Goal: Information Seeking & Learning: Learn about a topic

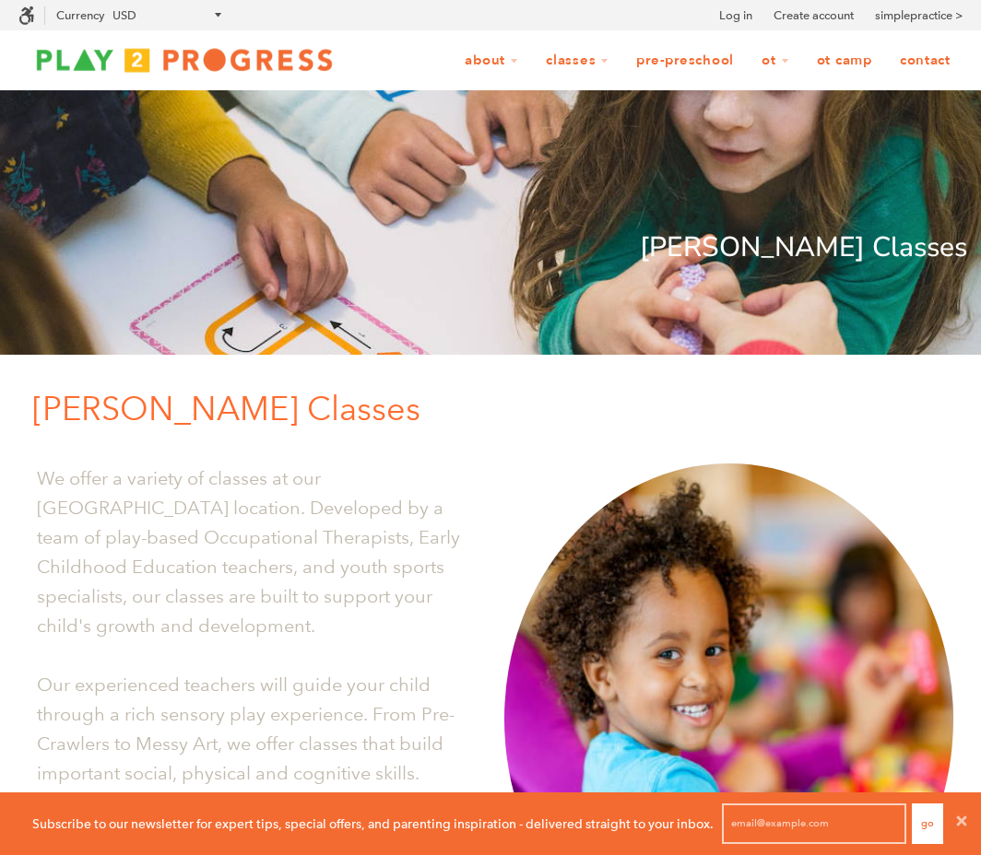
scroll to position [713, 0]
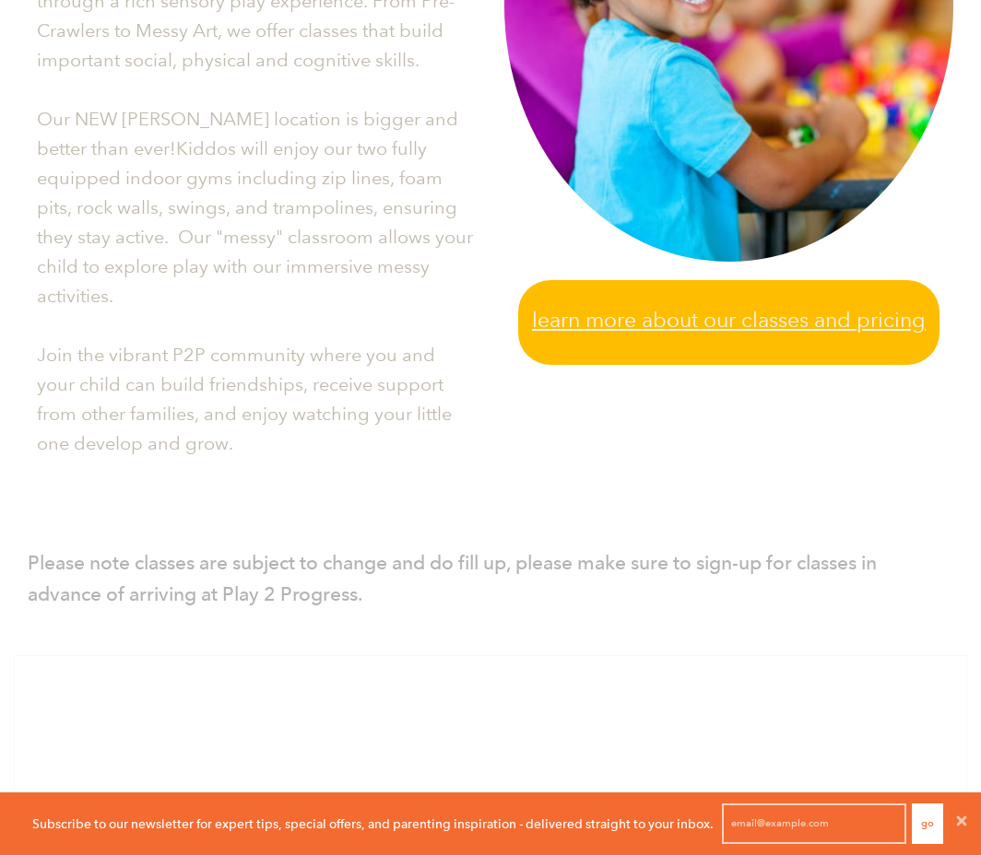
click at [679, 311] on span "Learn more about our classes and pricing" at bounding box center [729, 320] width 394 height 34
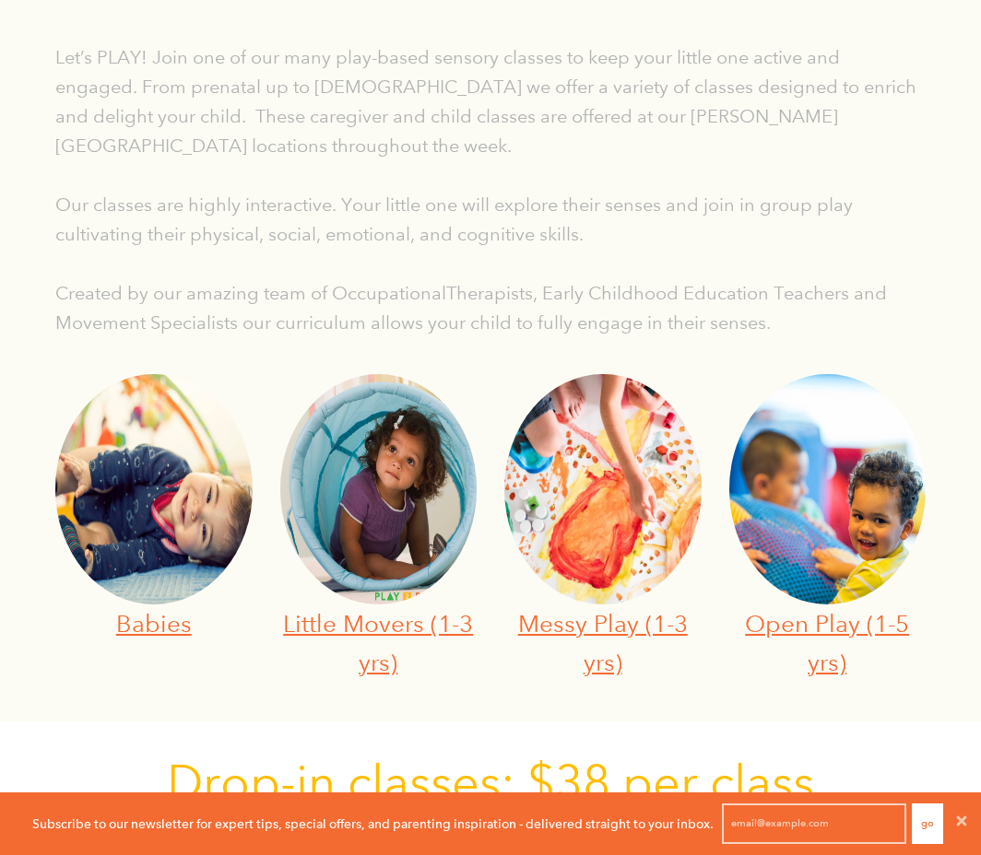
scroll to position [441, 0]
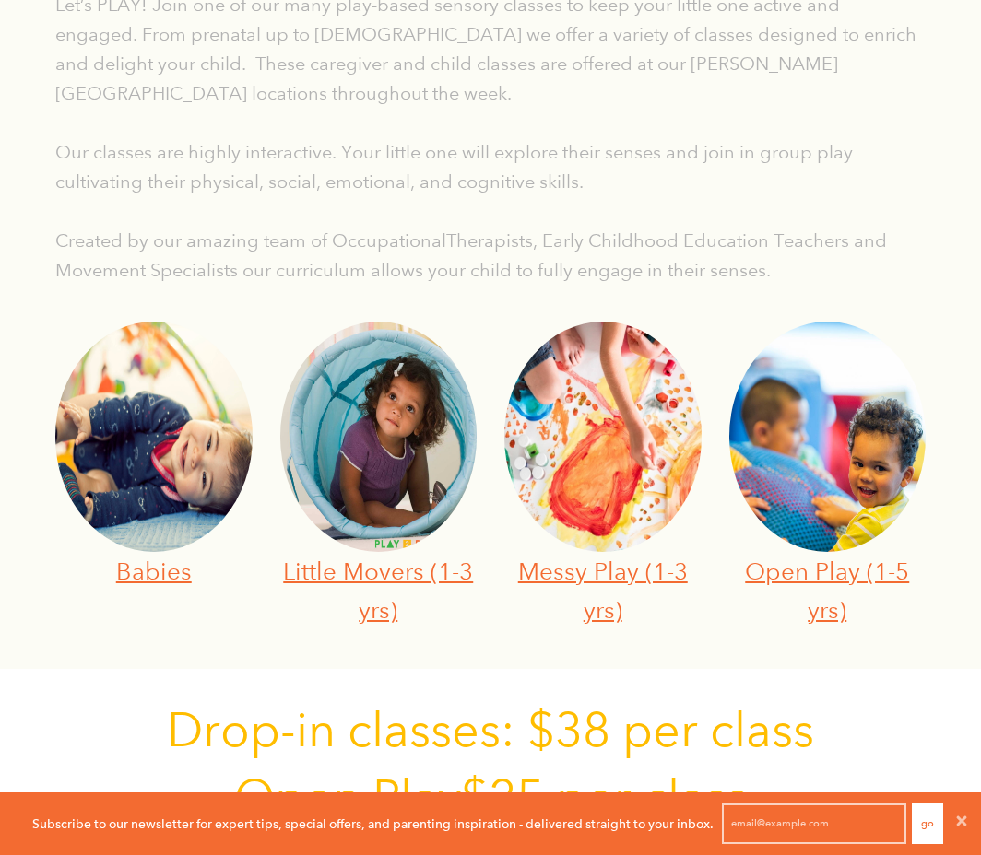
click at [194, 518] on img at bounding box center [153, 437] width 197 height 230
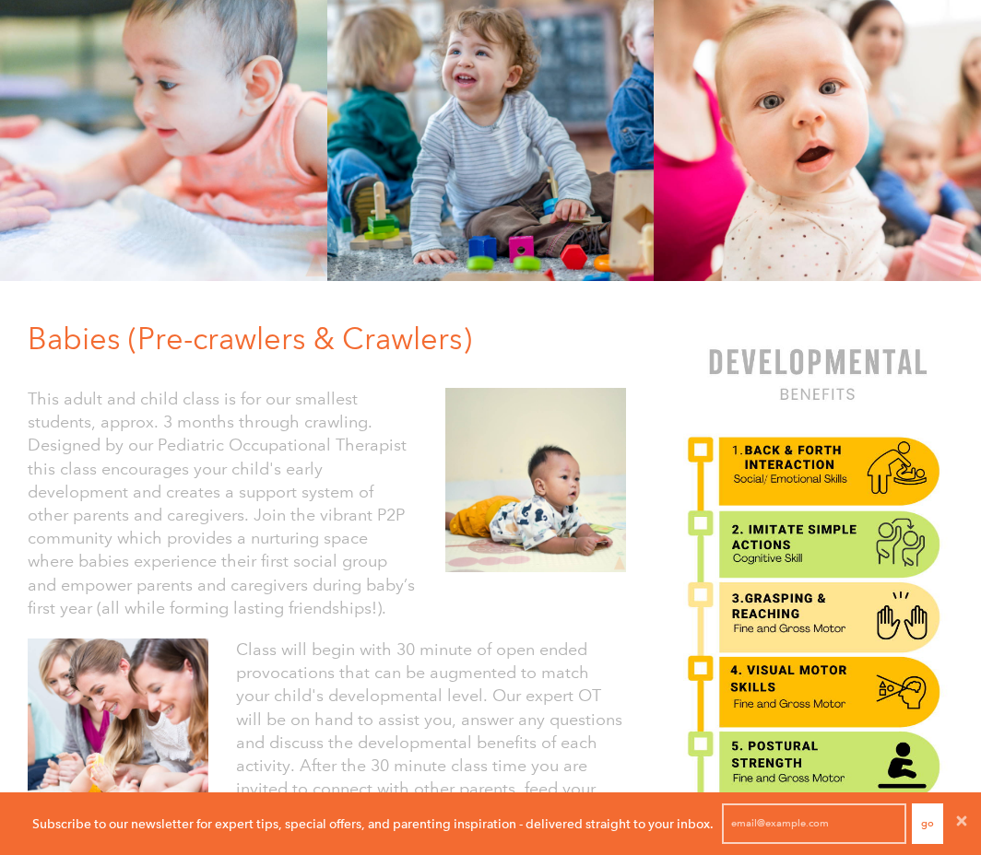
scroll to position [183, 0]
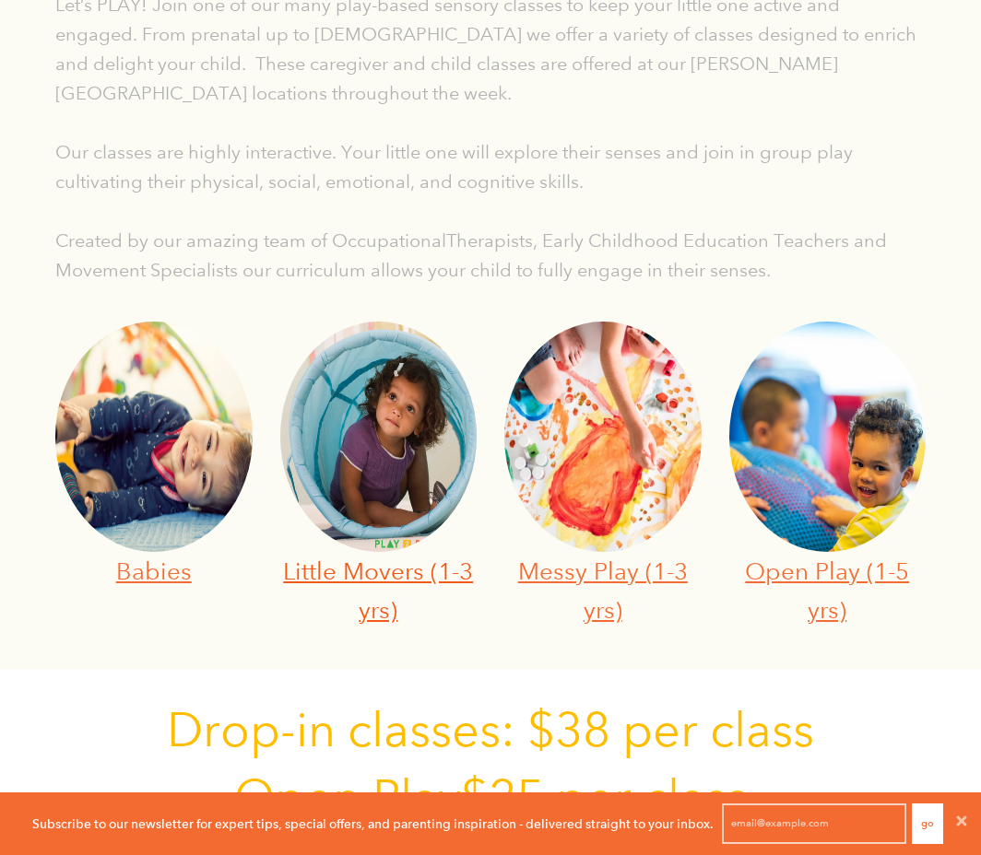
scroll to position [1, 15]
click at [390, 579] on link "Little Movers (1-3 yrs)" at bounding box center [378, 590] width 190 height 67
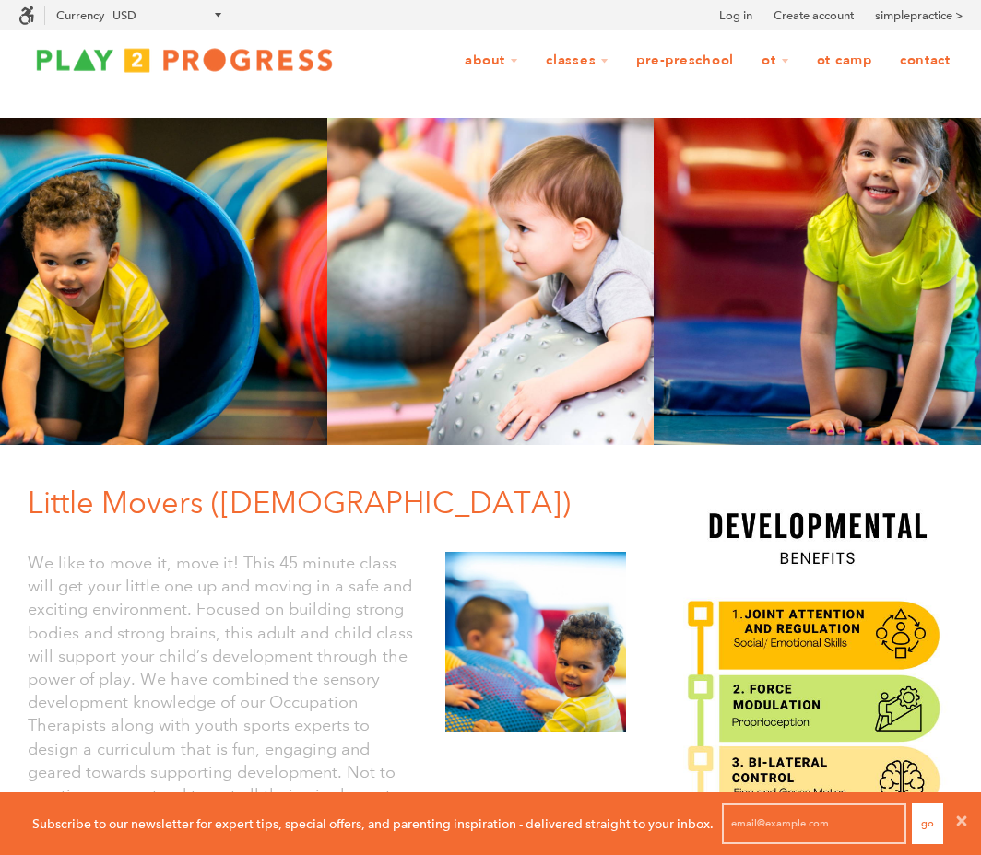
click at [157, 46] on img at bounding box center [184, 59] width 332 height 37
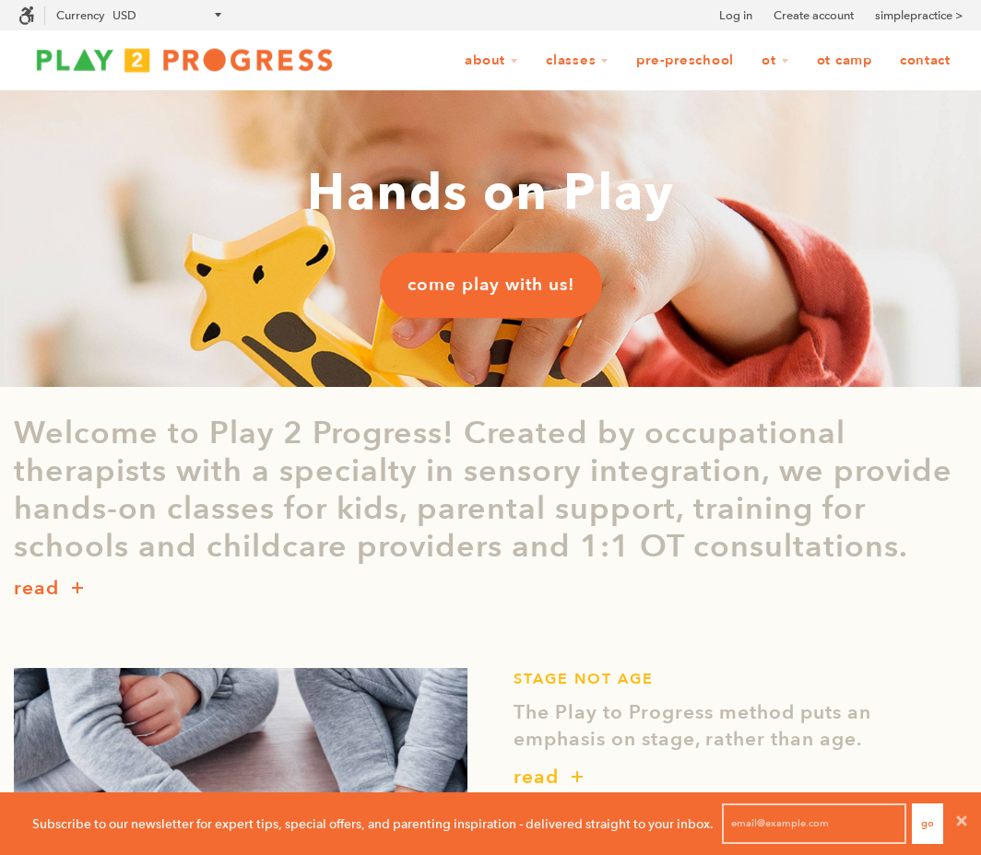
scroll to position [15, 15]
click at [679, 61] on link "Pre-Preschool" at bounding box center [685, 60] width 122 height 35
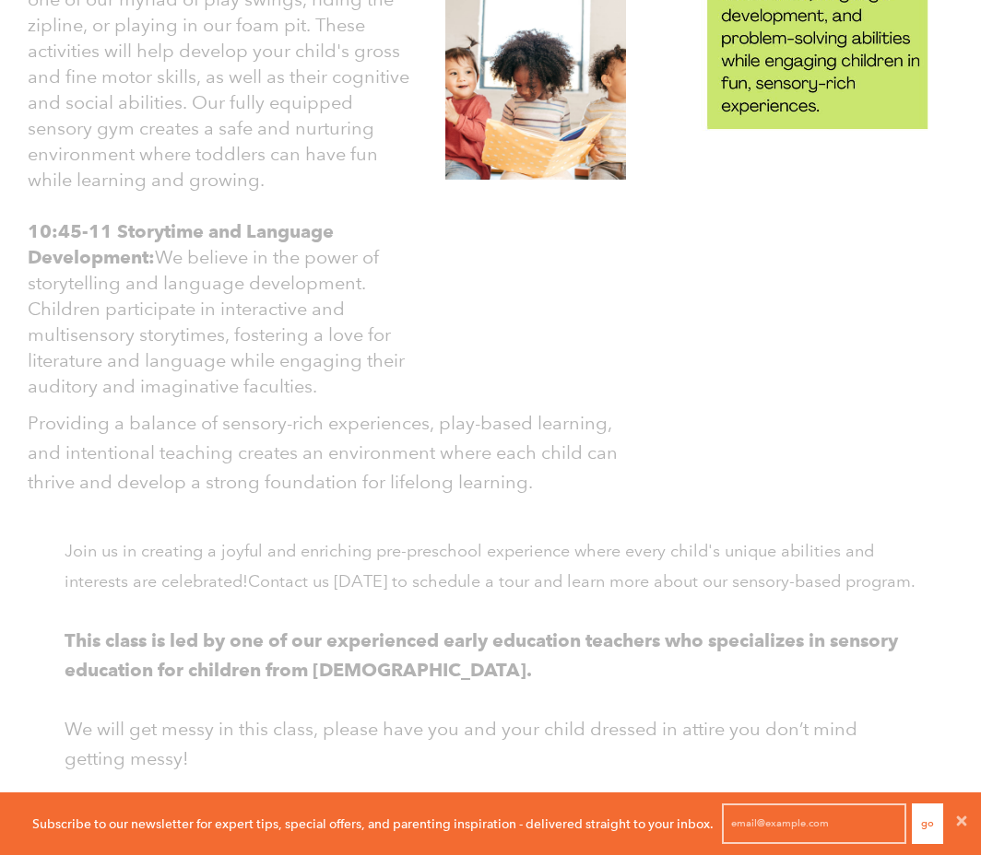
scroll to position [2228, 0]
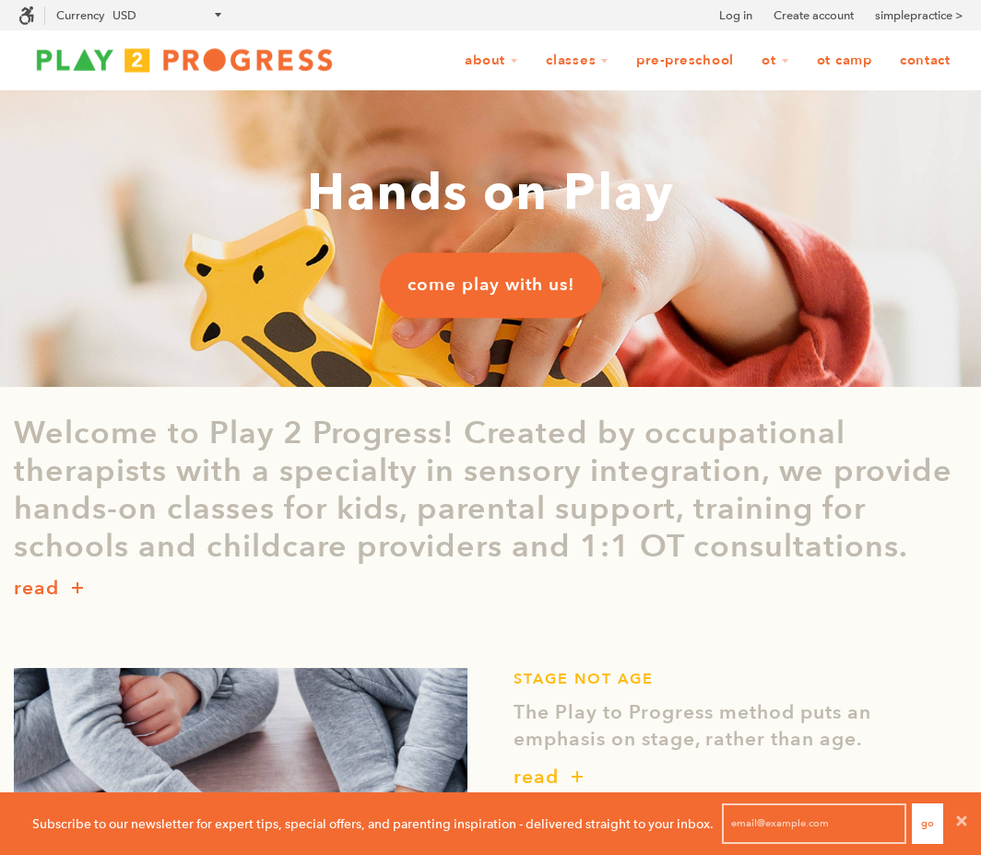
scroll to position [1, 15]
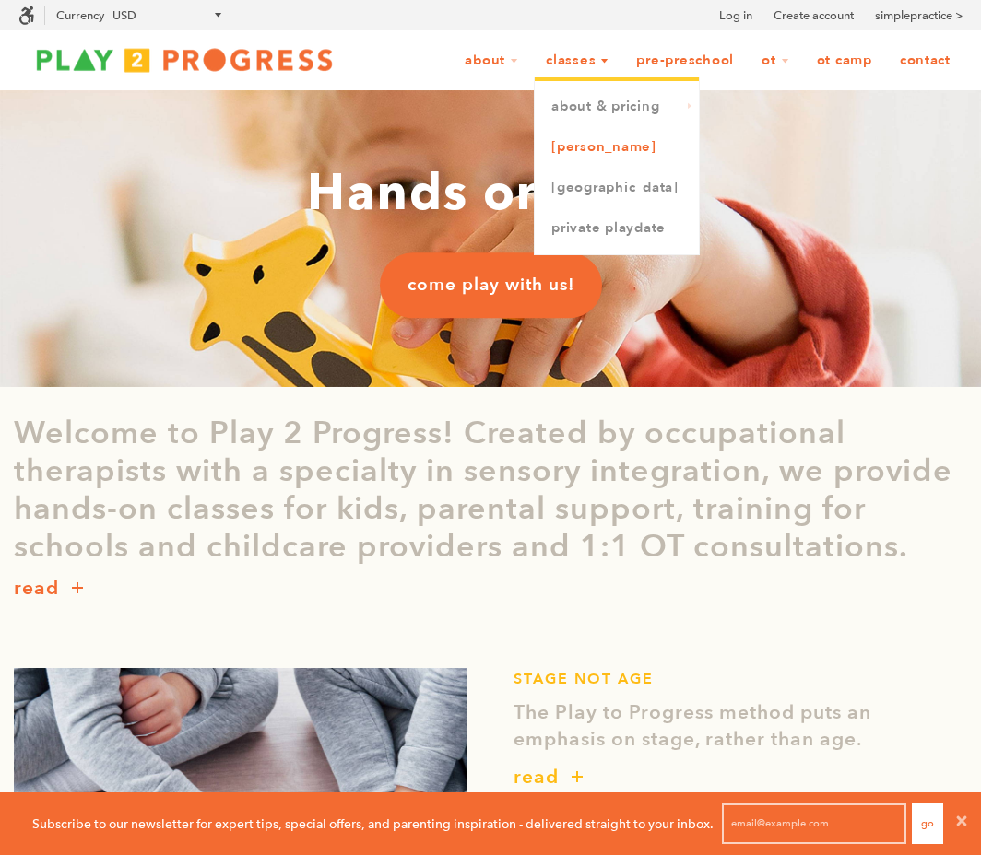
click at [581, 151] on link "[PERSON_NAME]" at bounding box center [617, 147] width 164 height 41
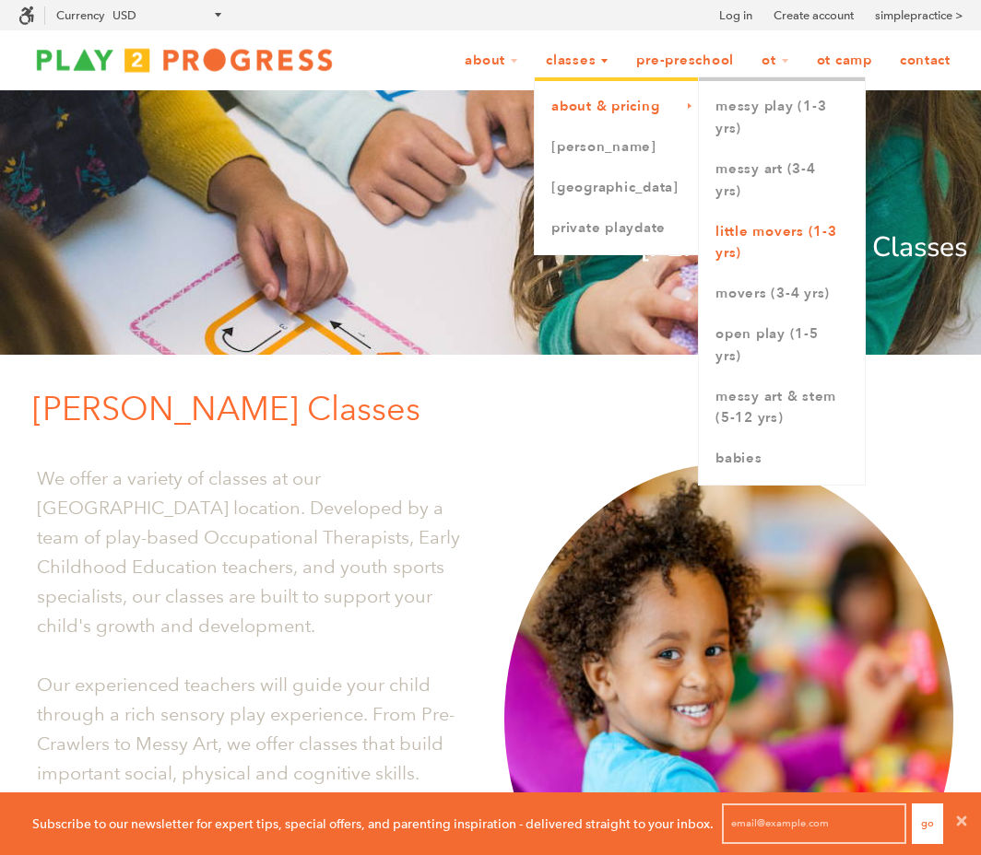
click at [748, 235] on link "Little Movers (1-3 yrs)" at bounding box center [782, 243] width 166 height 63
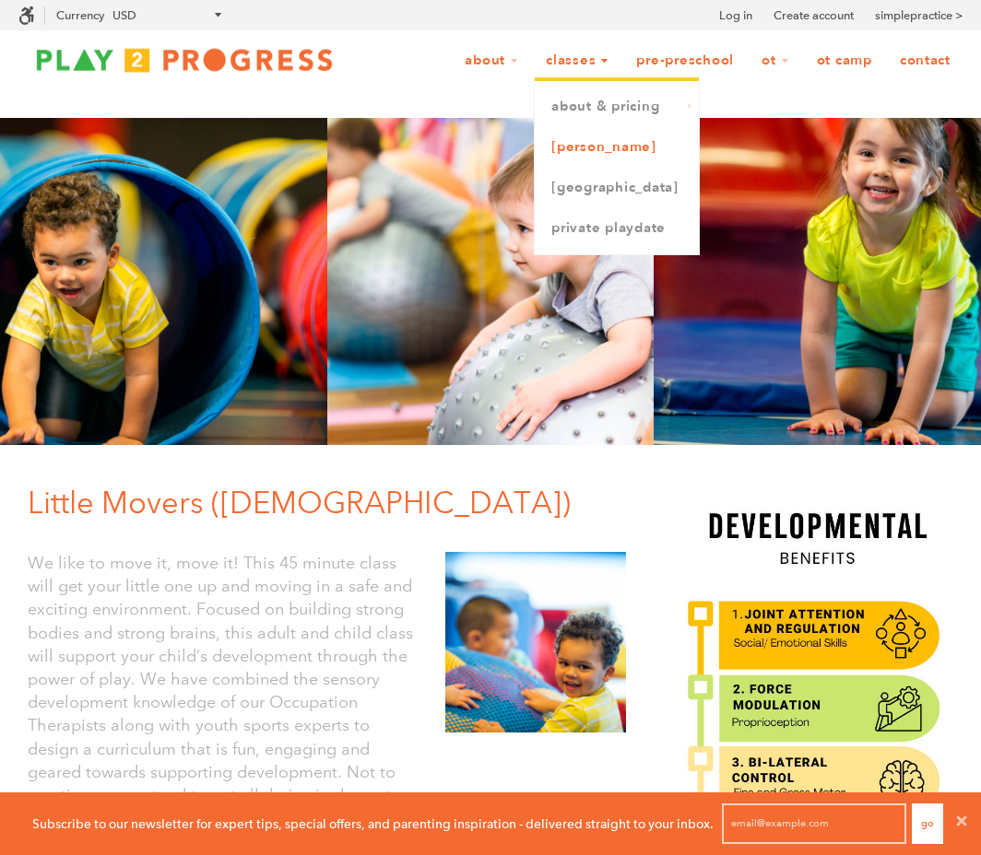
click at [569, 150] on link "[PERSON_NAME]" at bounding box center [617, 147] width 164 height 41
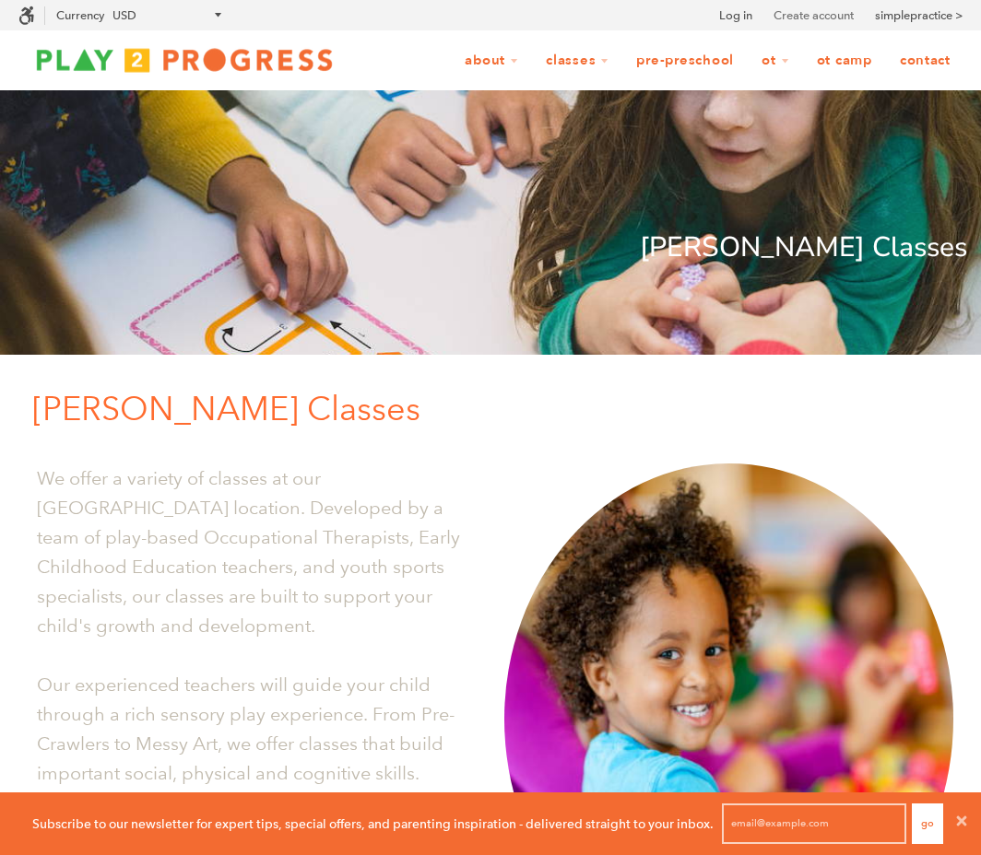
scroll to position [15, 15]
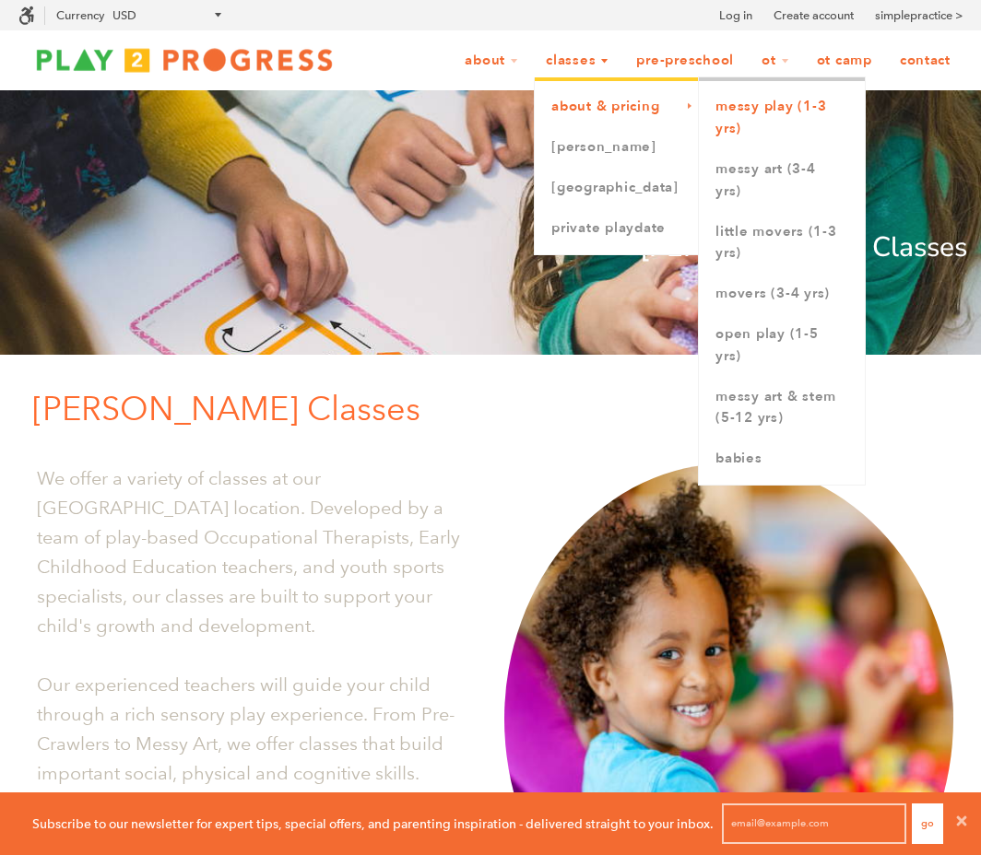
click at [750, 112] on link "Messy Play (1-3 yrs)" at bounding box center [782, 118] width 166 height 63
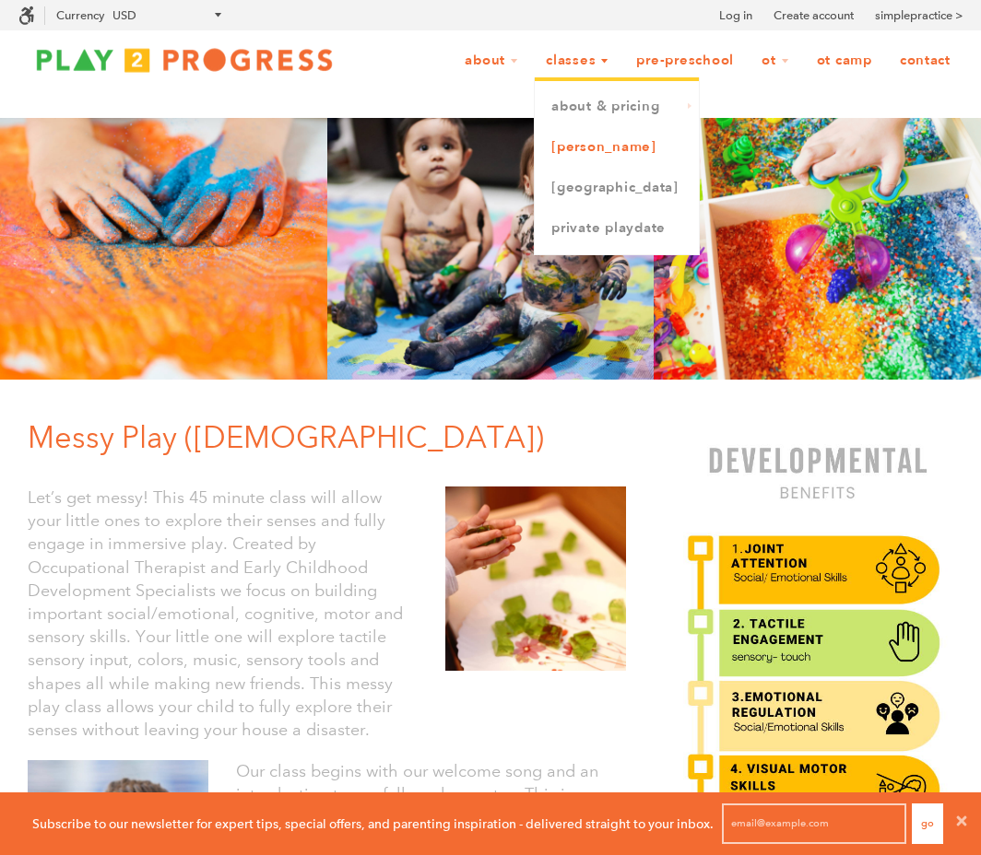
click at [593, 147] on link "[PERSON_NAME]" at bounding box center [617, 147] width 164 height 41
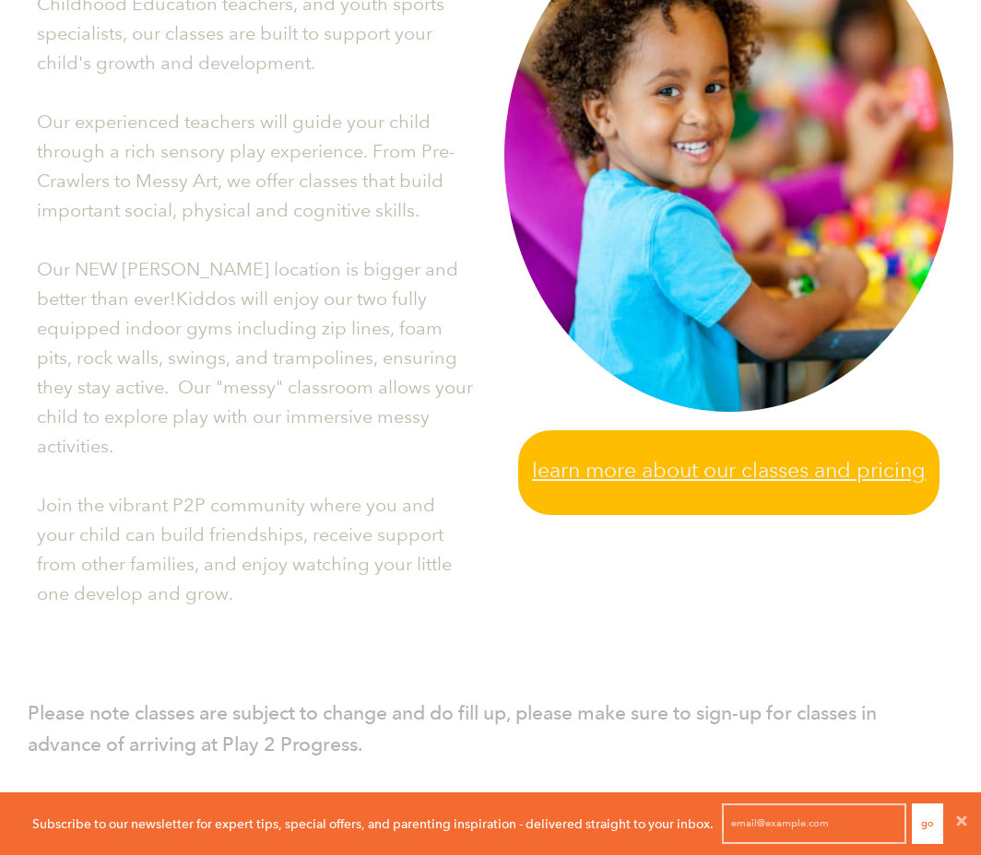
scroll to position [582, 0]
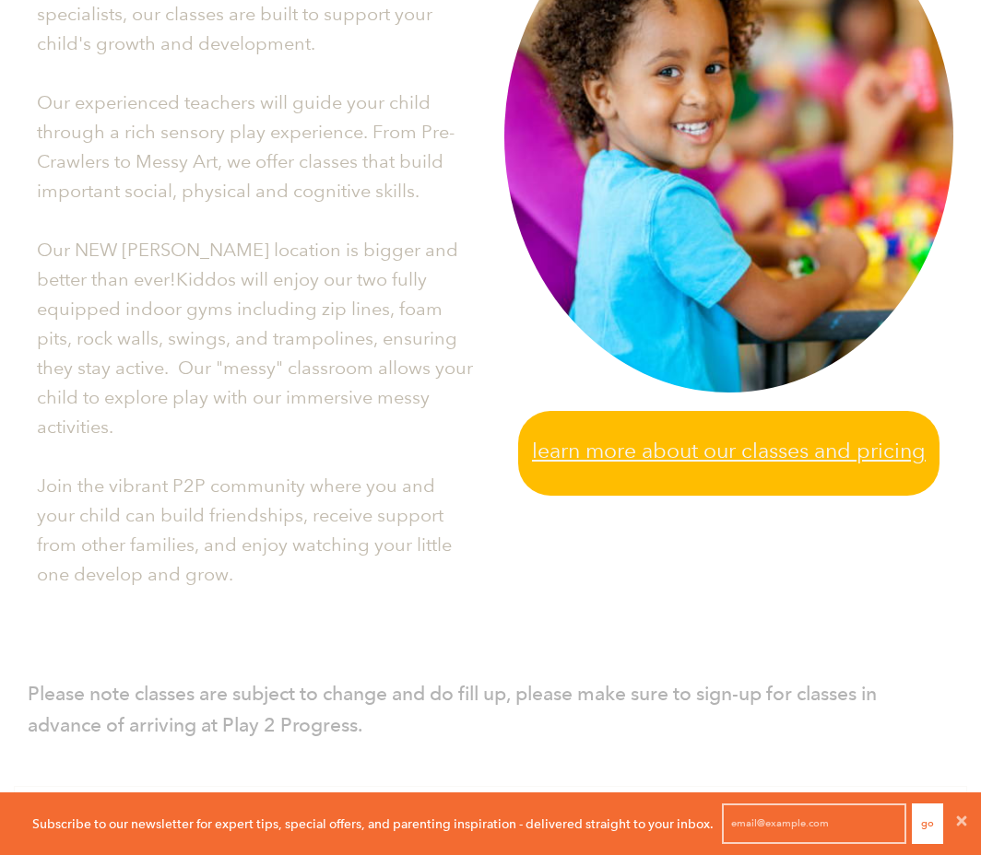
click at [699, 452] on span "Learn more about our classes and pricing" at bounding box center [729, 451] width 394 height 34
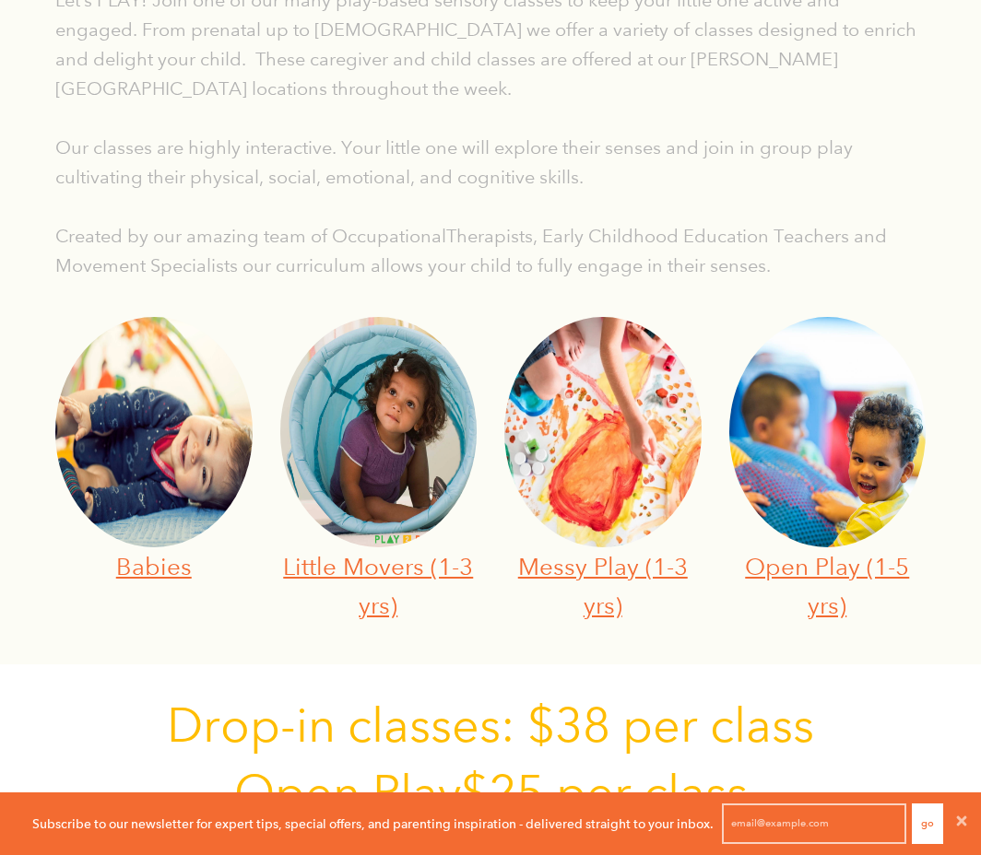
scroll to position [545, 0]
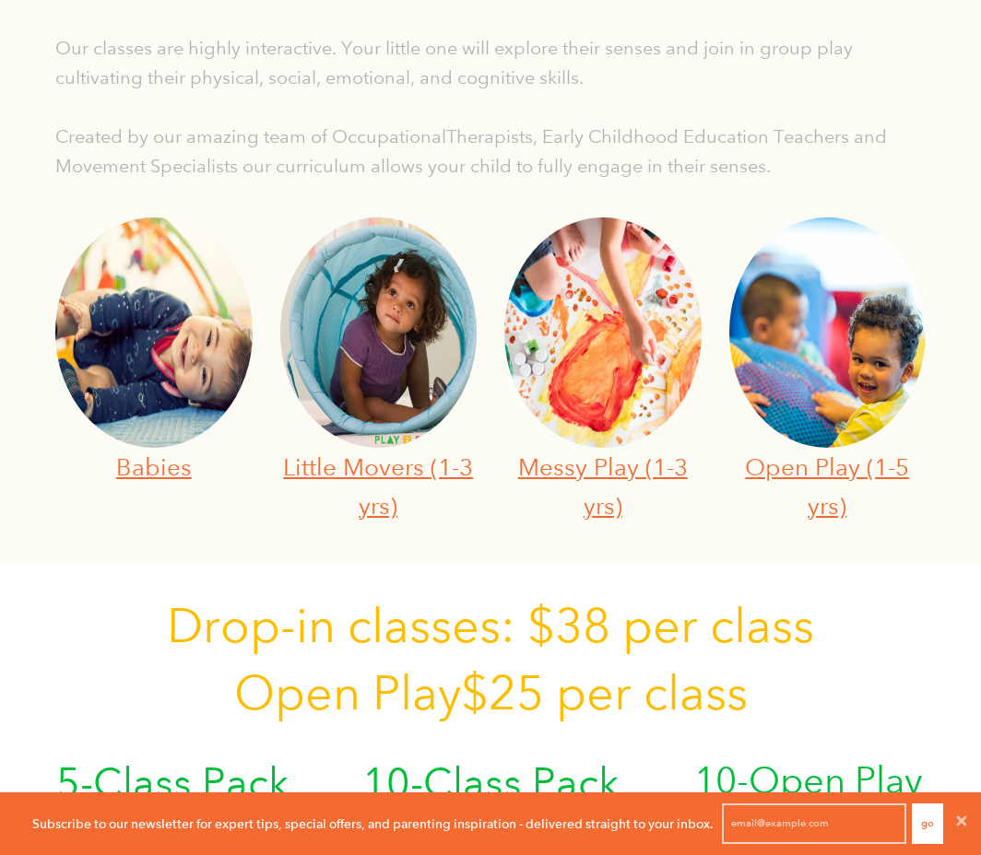
click at [384, 417] on img at bounding box center [378, 332] width 197 height 230
